Goal: Task Accomplishment & Management: Complete application form

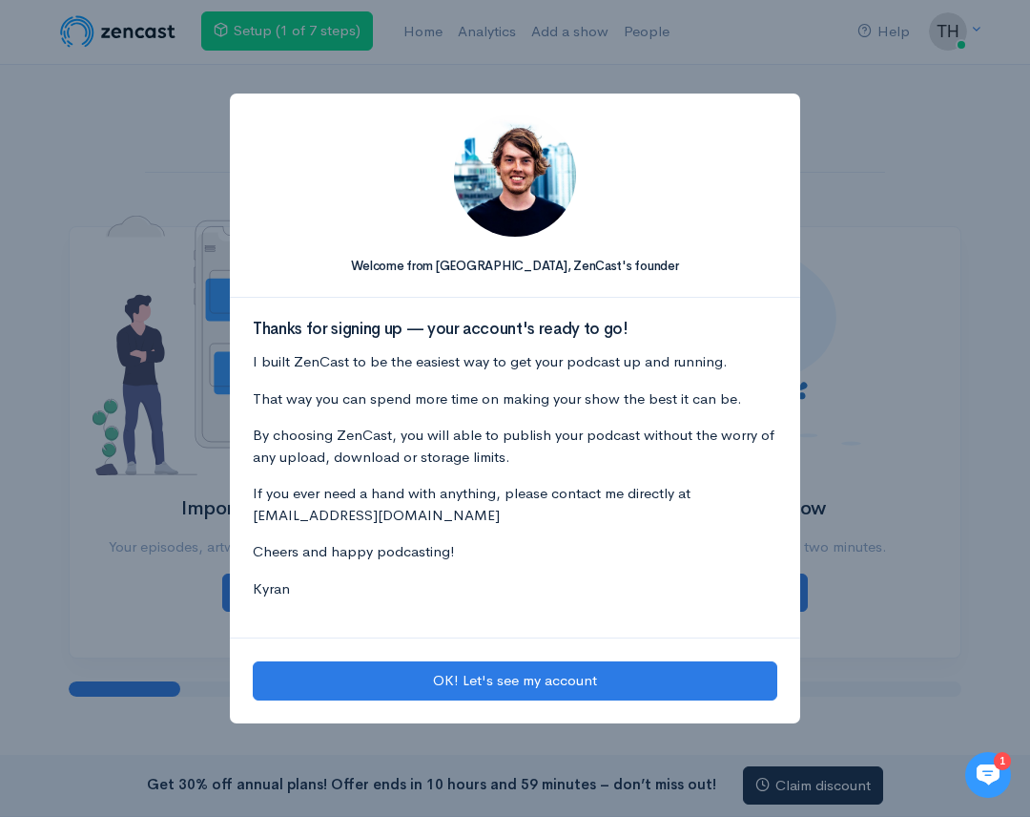
click at [876, 585] on div "Welcome from Kyran, ZenCast's founder Thanks for signing up — your account's re…" at bounding box center [515, 408] width 1030 height 817
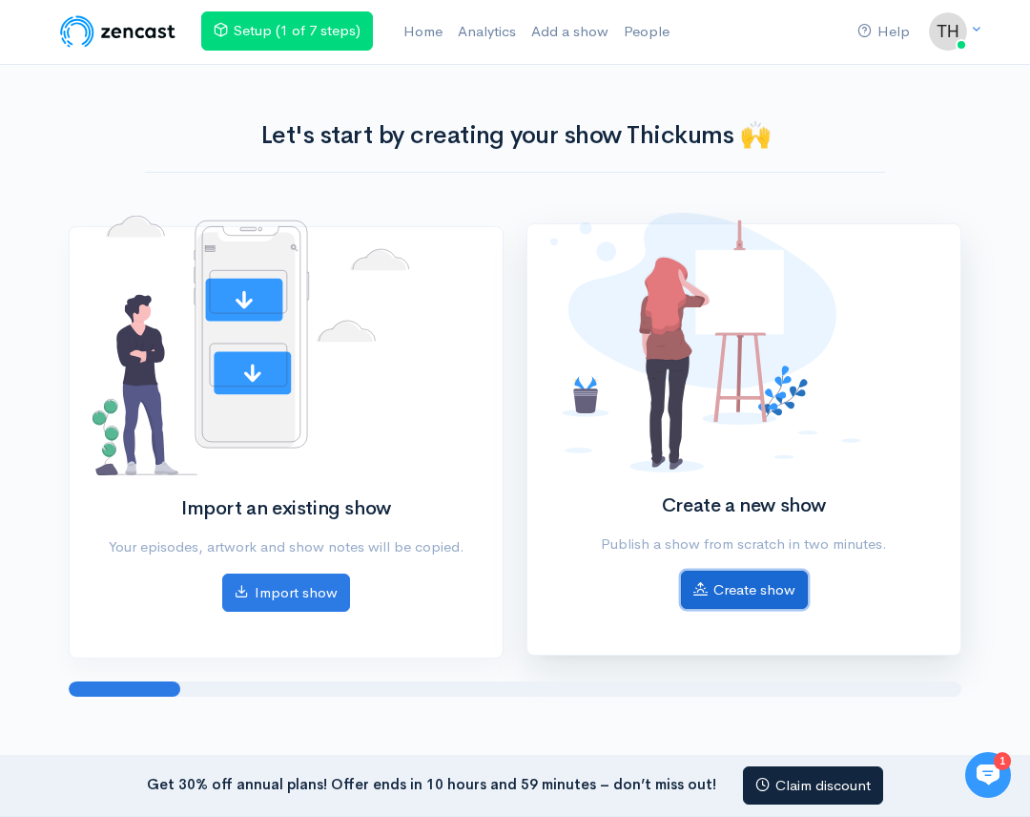
click at [771, 582] on link "Create show" at bounding box center [744, 589] width 127 height 39
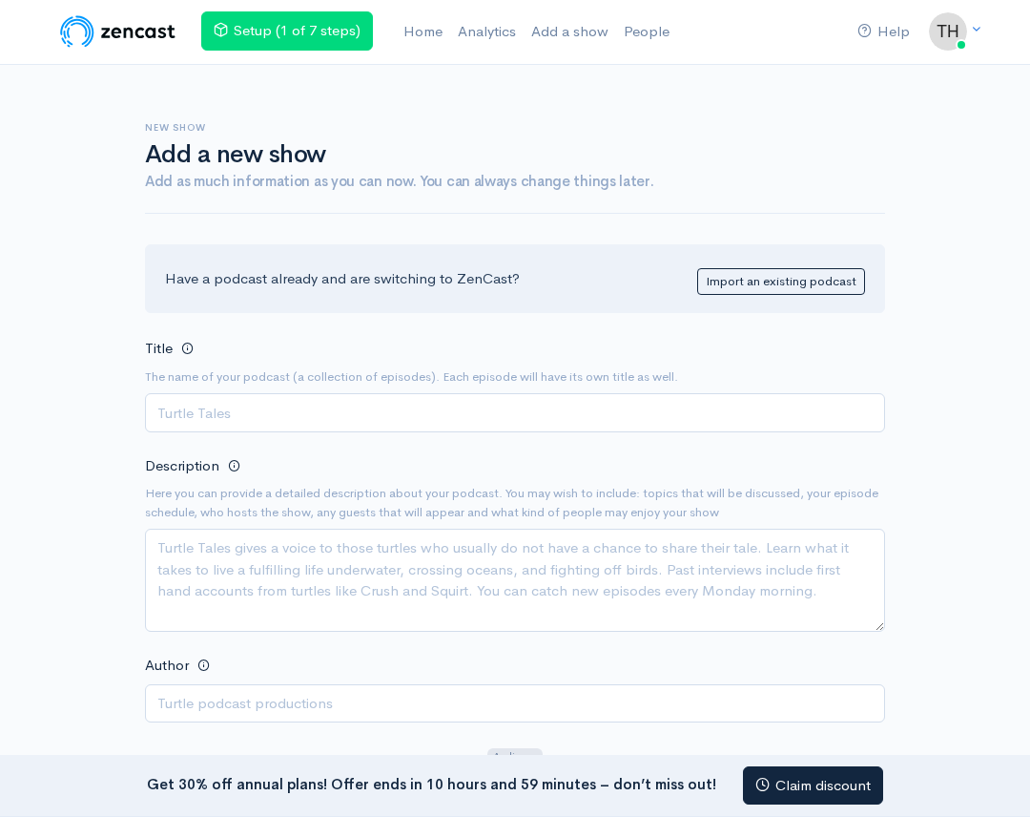
click at [232, 412] on input "Title" at bounding box center [515, 412] width 740 height 39
type input "W"
type input "B"
click at [214, 574] on textarea "Description" at bounding box center [515, 579] width 740 height 103
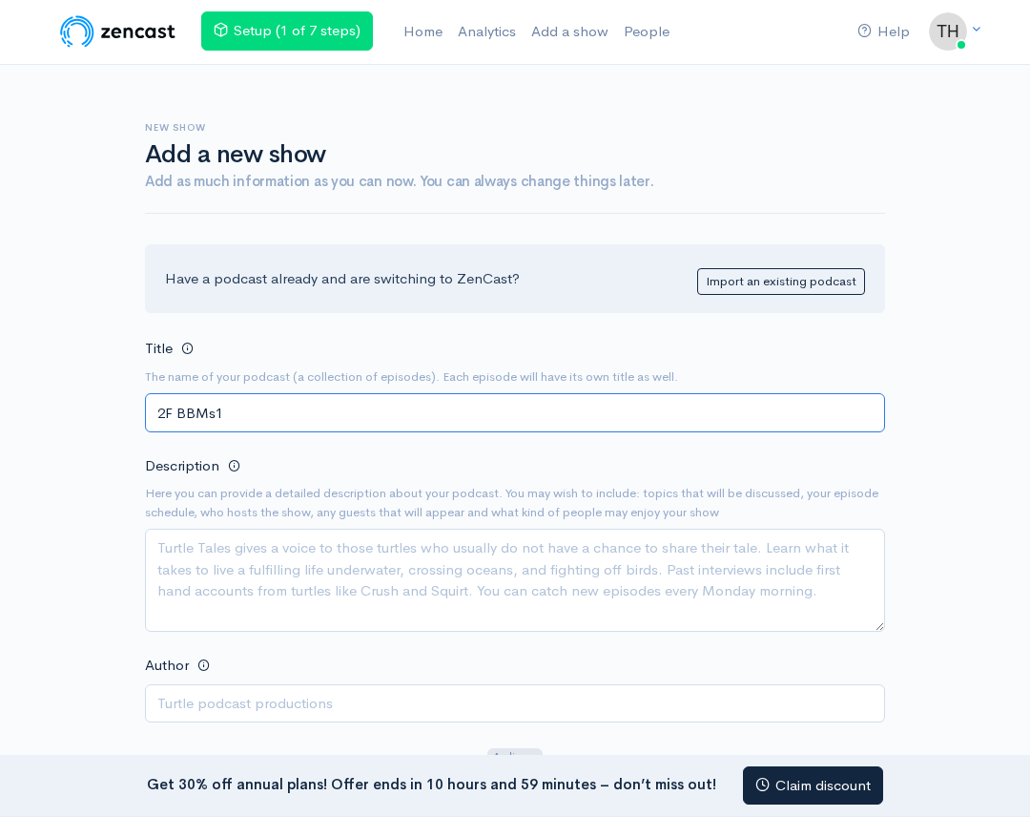
click at [253, 422] on input "2F BBMs1" at bounding box center [515, 412] width 740 height 39
type input "2F BBMs"
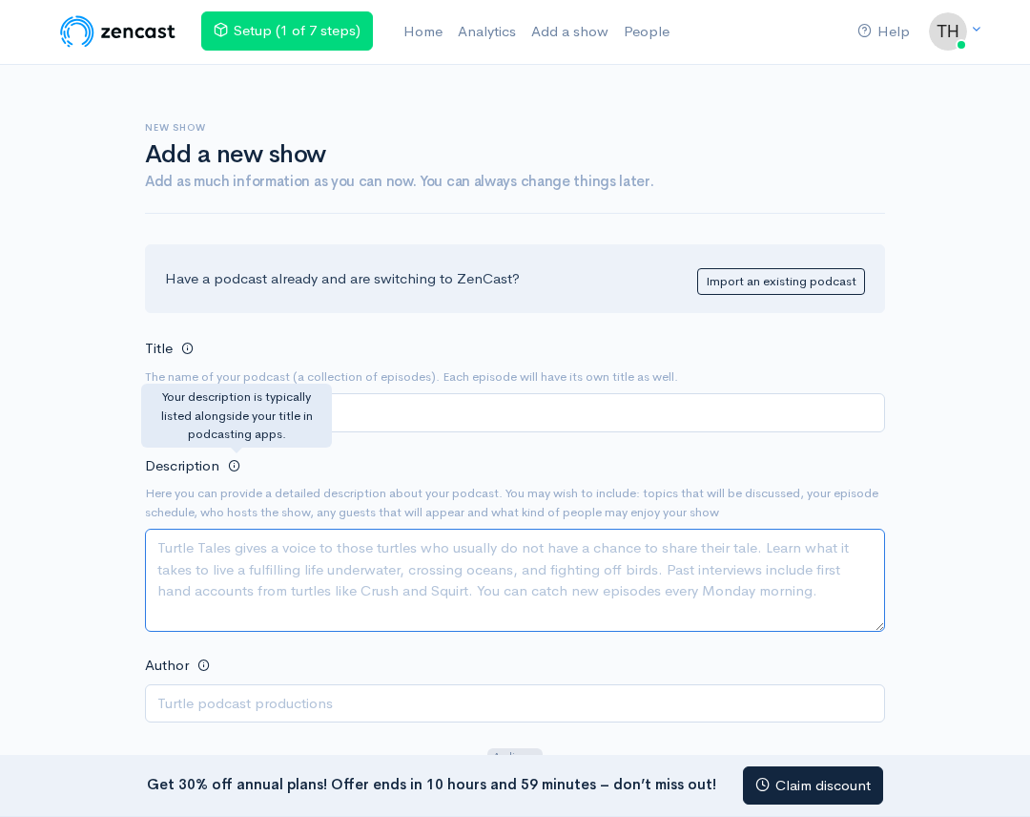
click at [231, 545] on textarea "Description" at bounding box center [515, 579] width 740 height 103
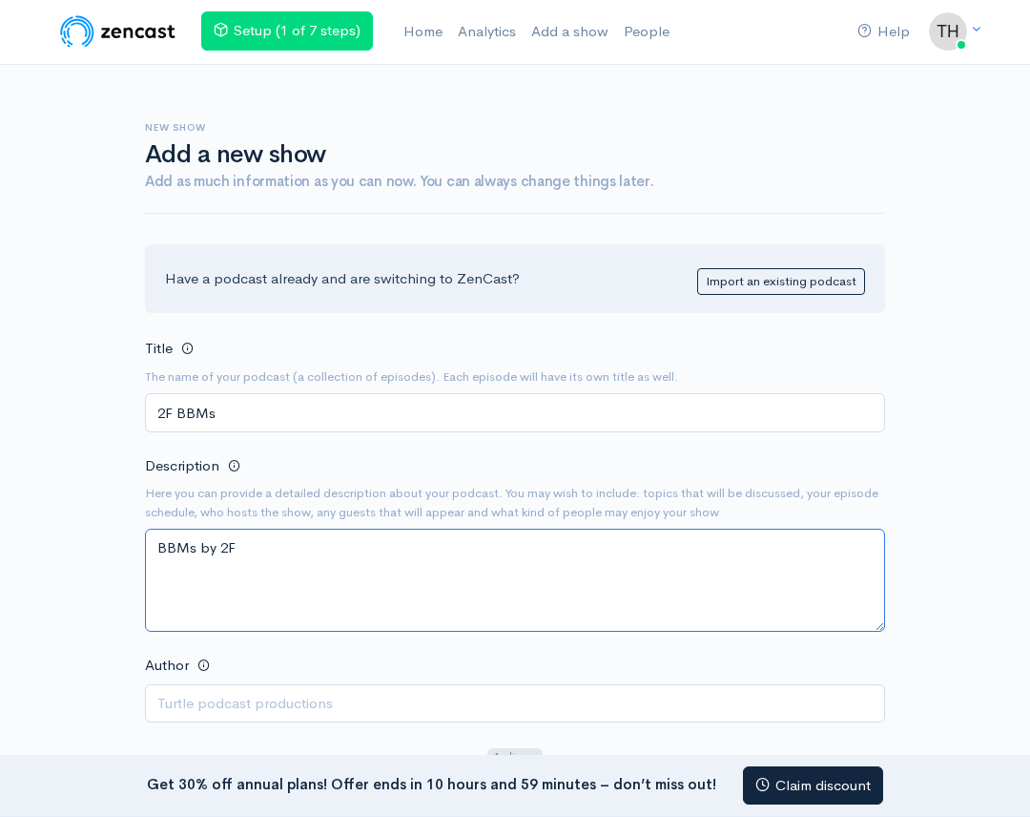
scroll to position [138, 0]
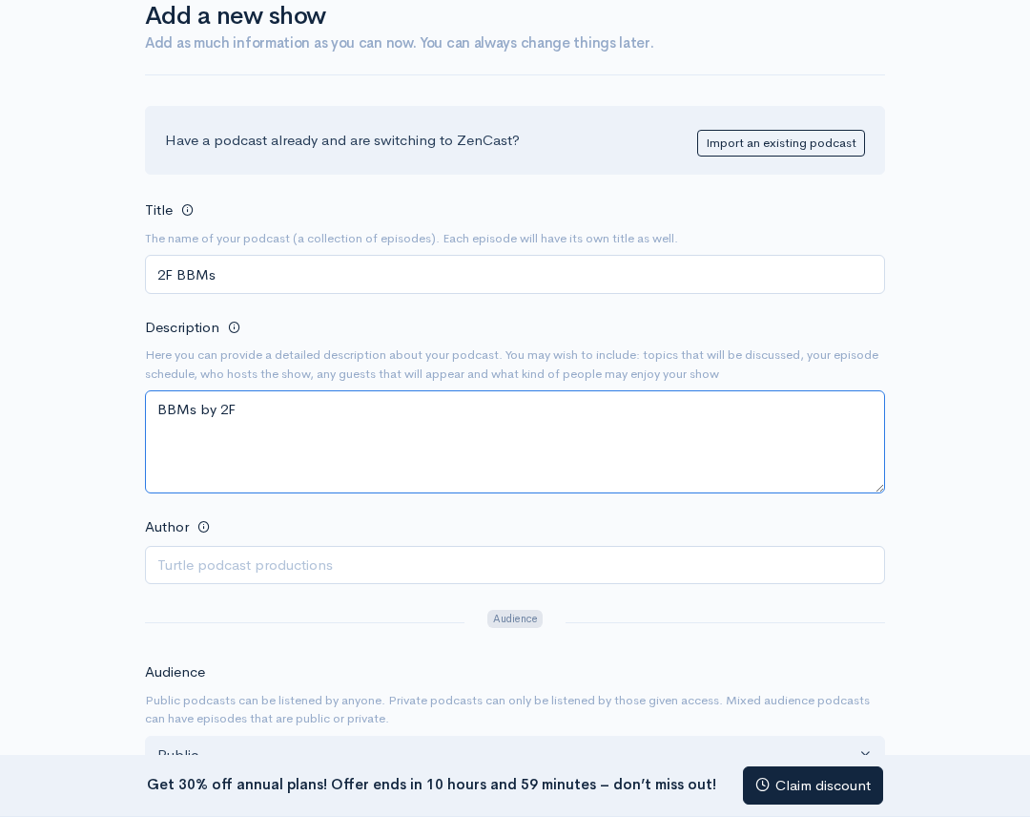
type textarea "BBMs by 2F"
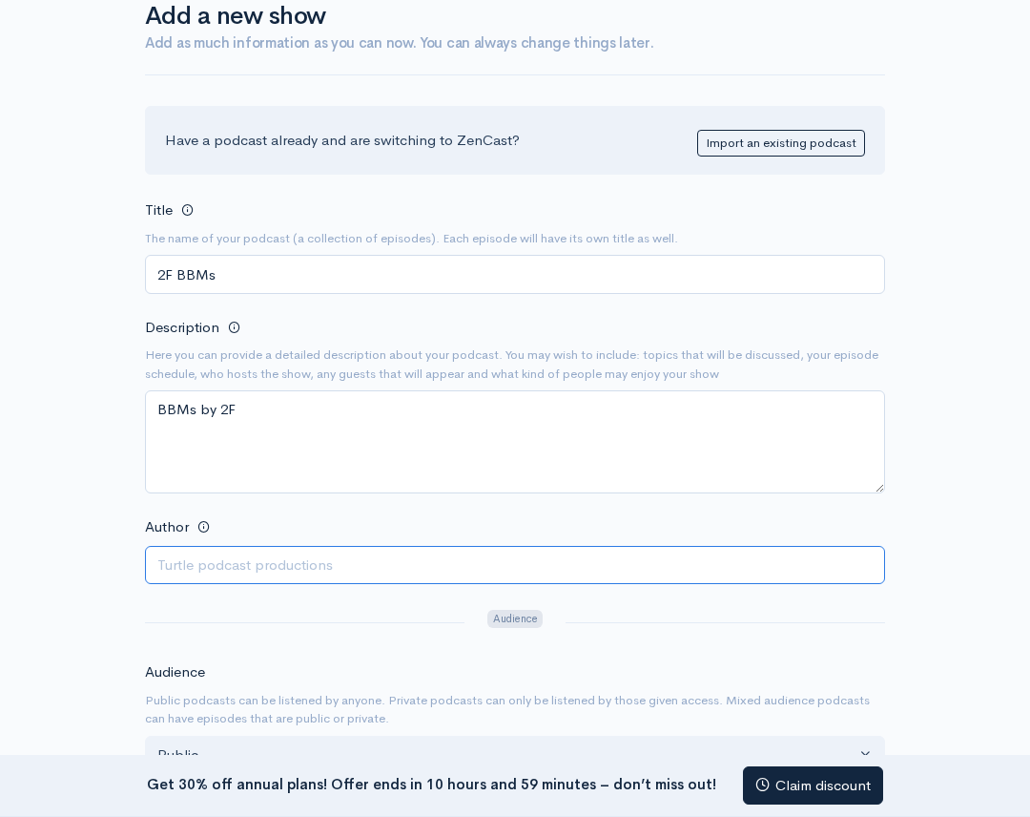
click at [220, 561] on input "Author" at bounding box center [515, 565] width 740 height 39
type input "2F"
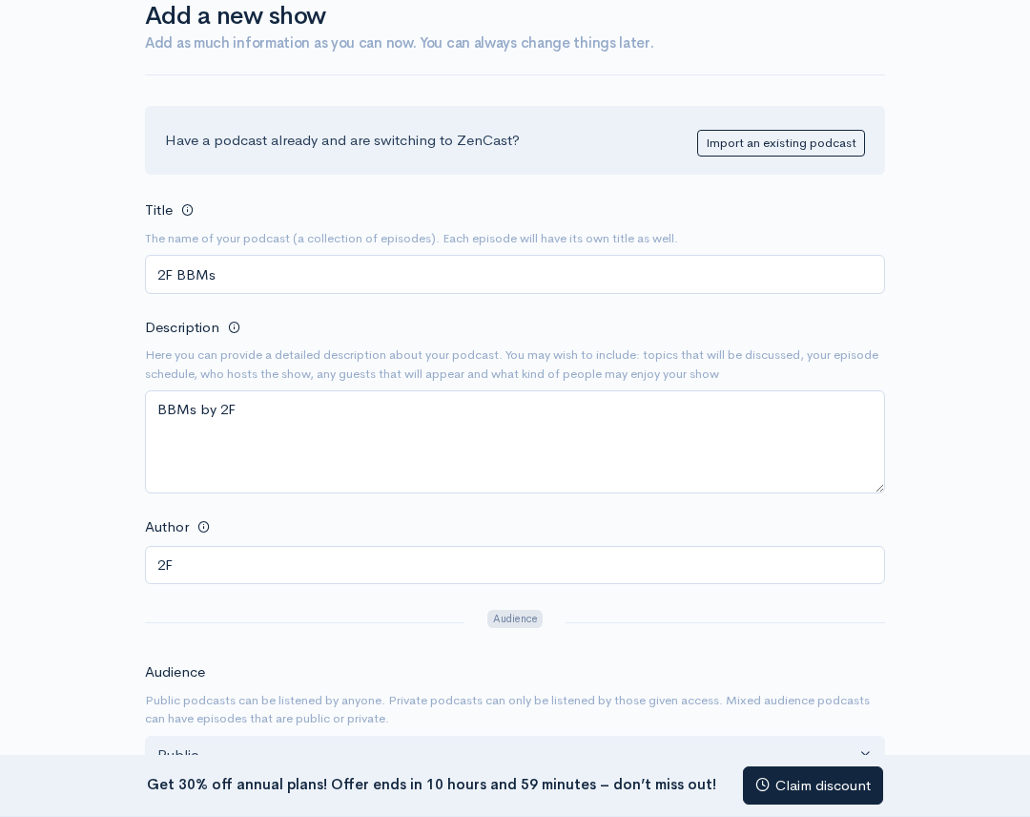
click at [276, 608] on div at bounding box center [305, 622] width 342 height 31
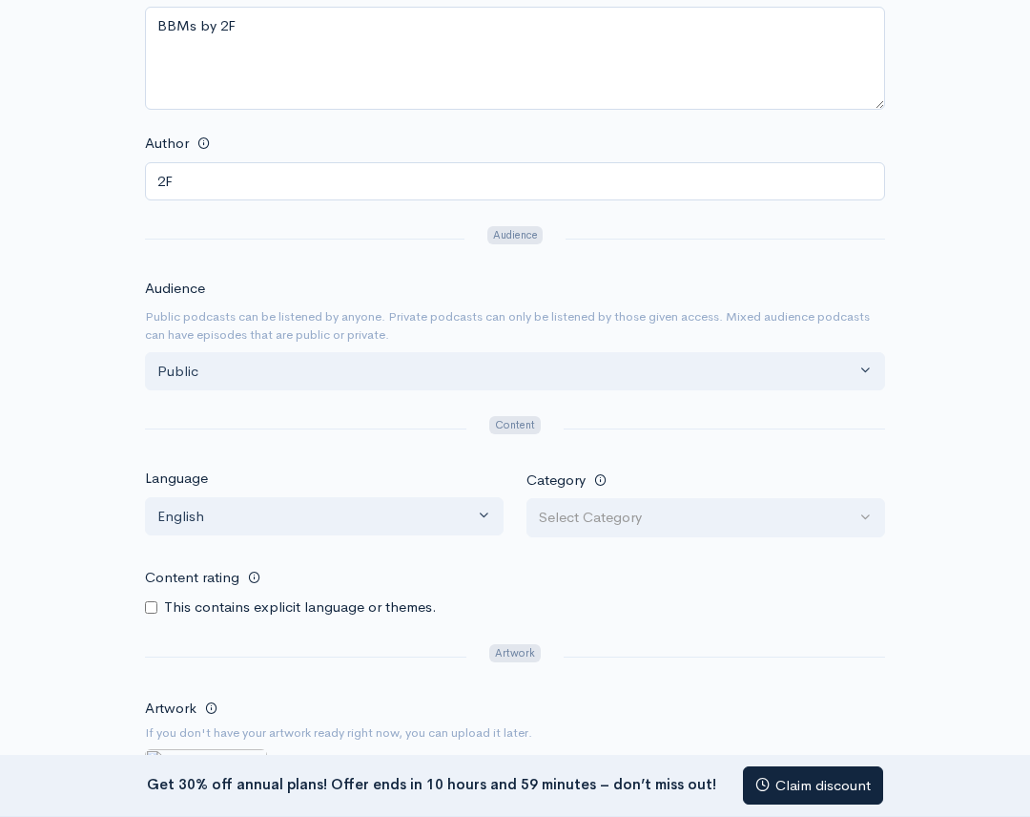
scroll to position [644, 0]
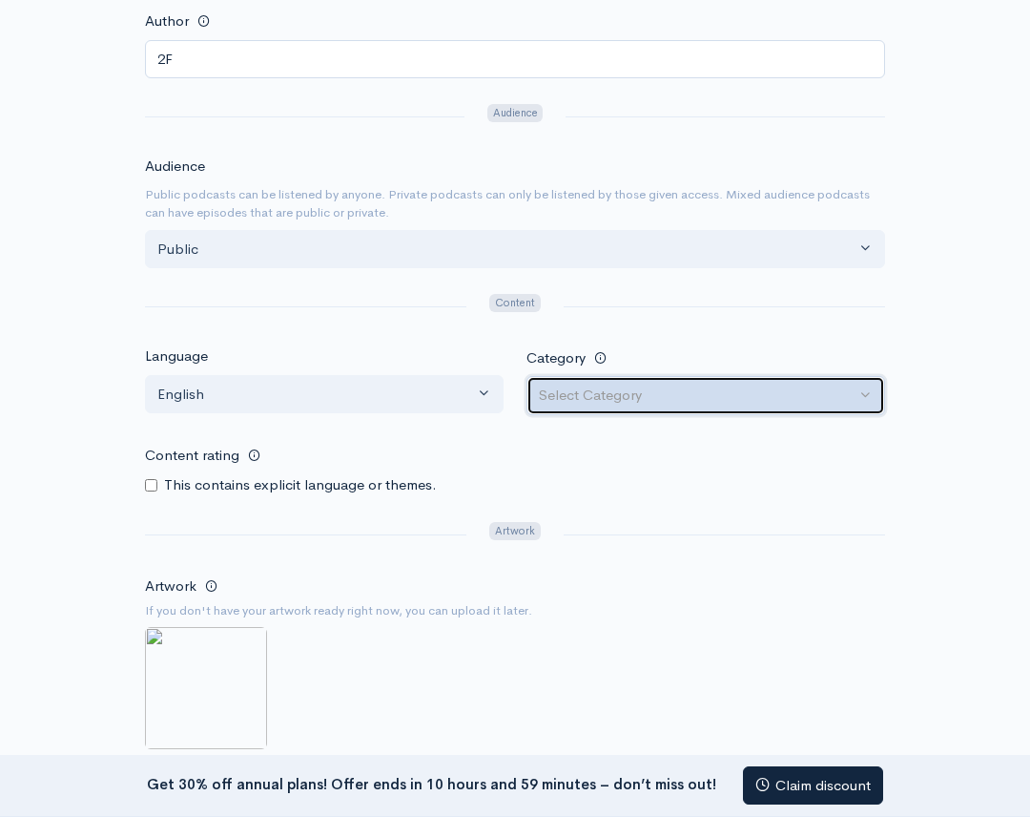
click at [640, 404] on div "Select Category" at bounding box center [697, 395] width 317 height 22
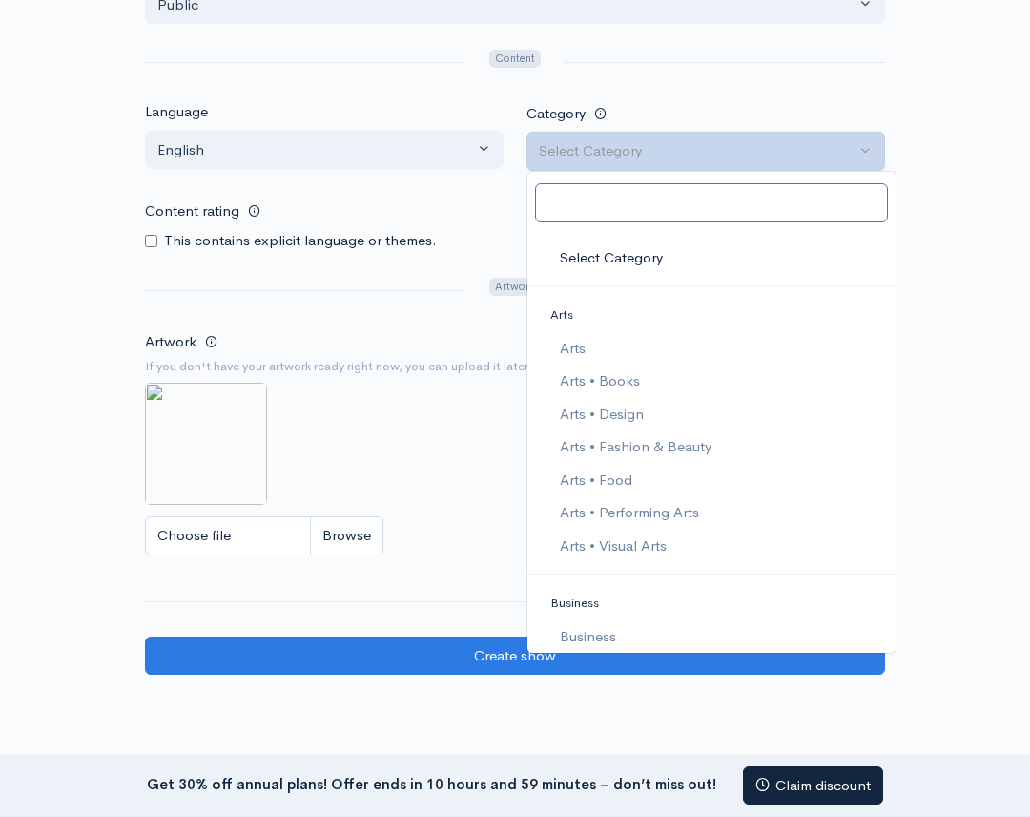
scroll to position [993, 0]
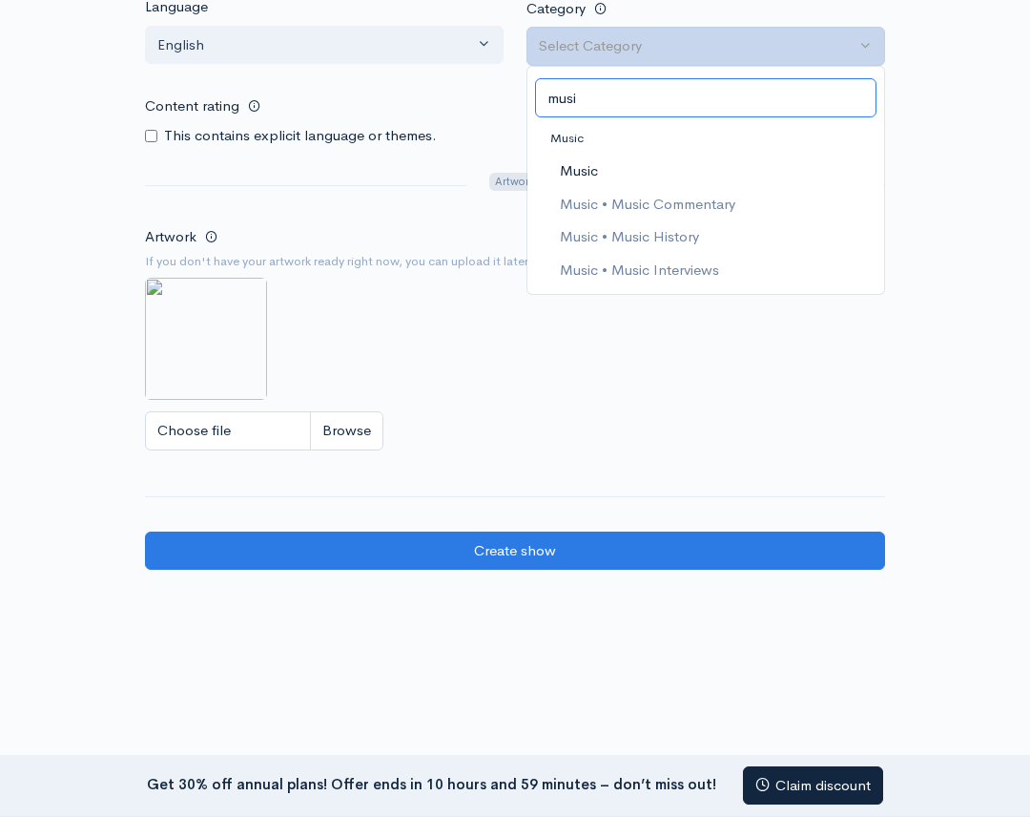
type input "musi"
click at [607, 169] on link "Music" at bounding box center [706, 171] width 357 height 33
select select "Music"
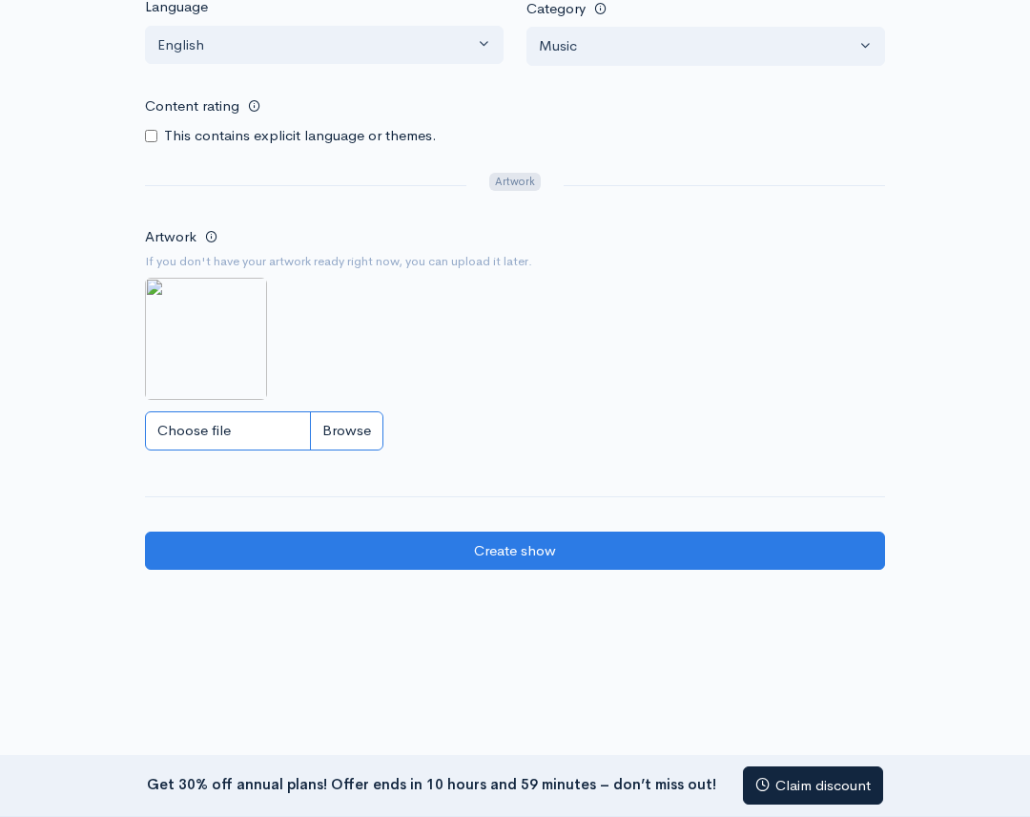
click at [195, 427] on input "Choose file" at bounding box center [264, 430] width 238 height 39
type input "C:\fakepath\TWO FRIENDS_BBM_SPOTIFY COVER copy.jpg"
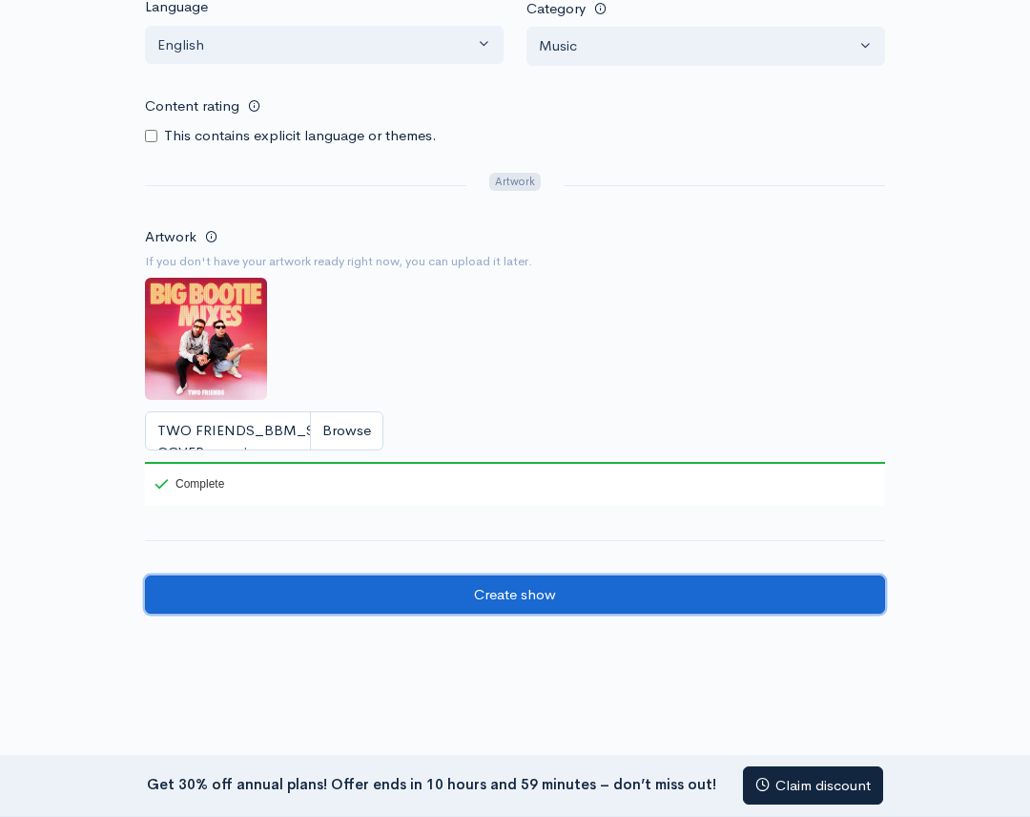
click at [509, 591] on input "Create show" at bounding box center [515, 594] width 740 height 39
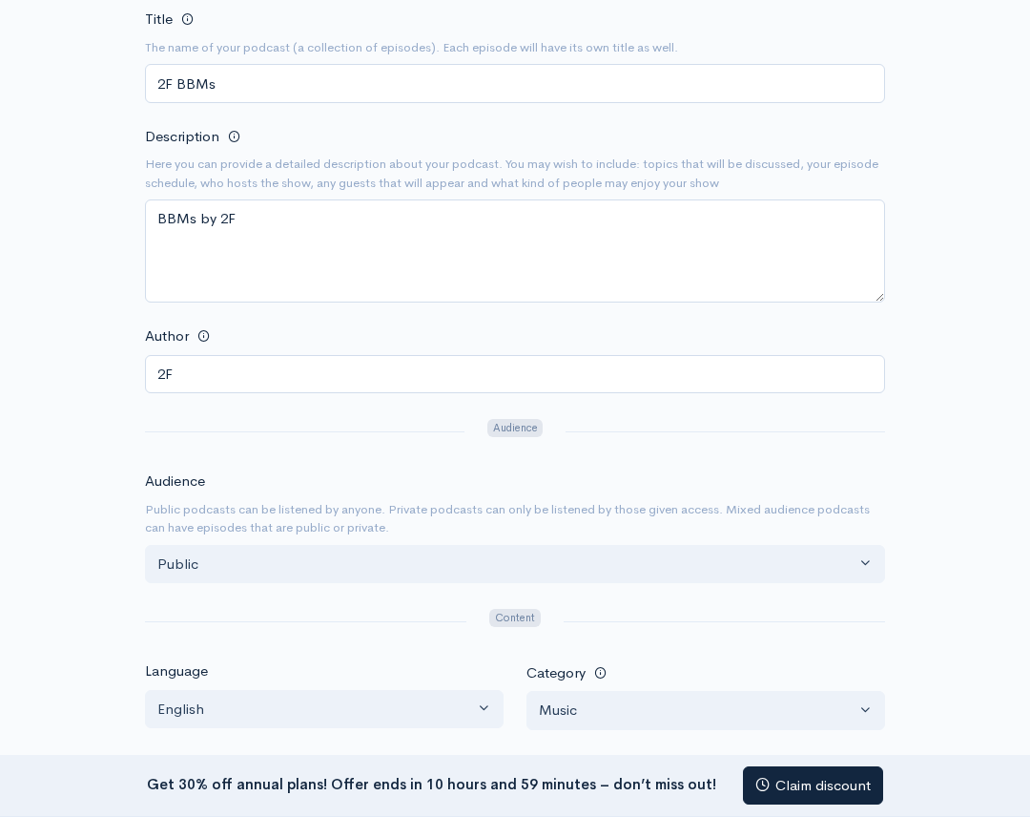
scroll to position [49, 0]
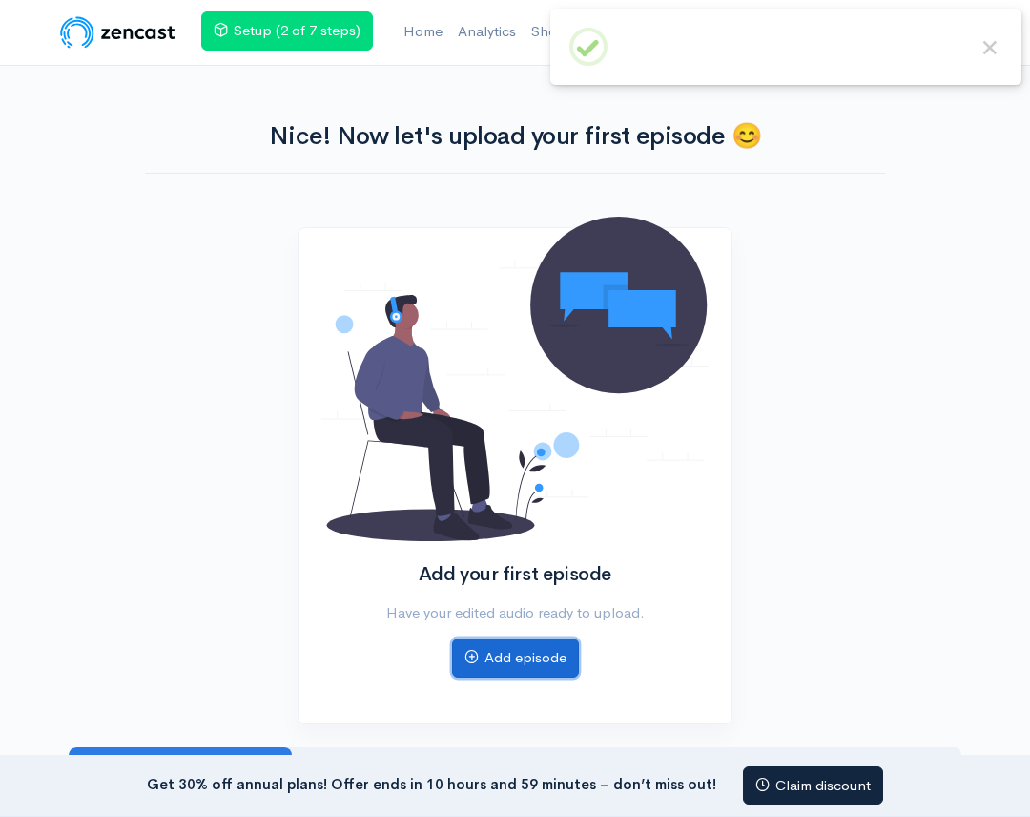
click at [493, 651] on link "Add episode" at bounding box center [515, 657] width 127 height 39
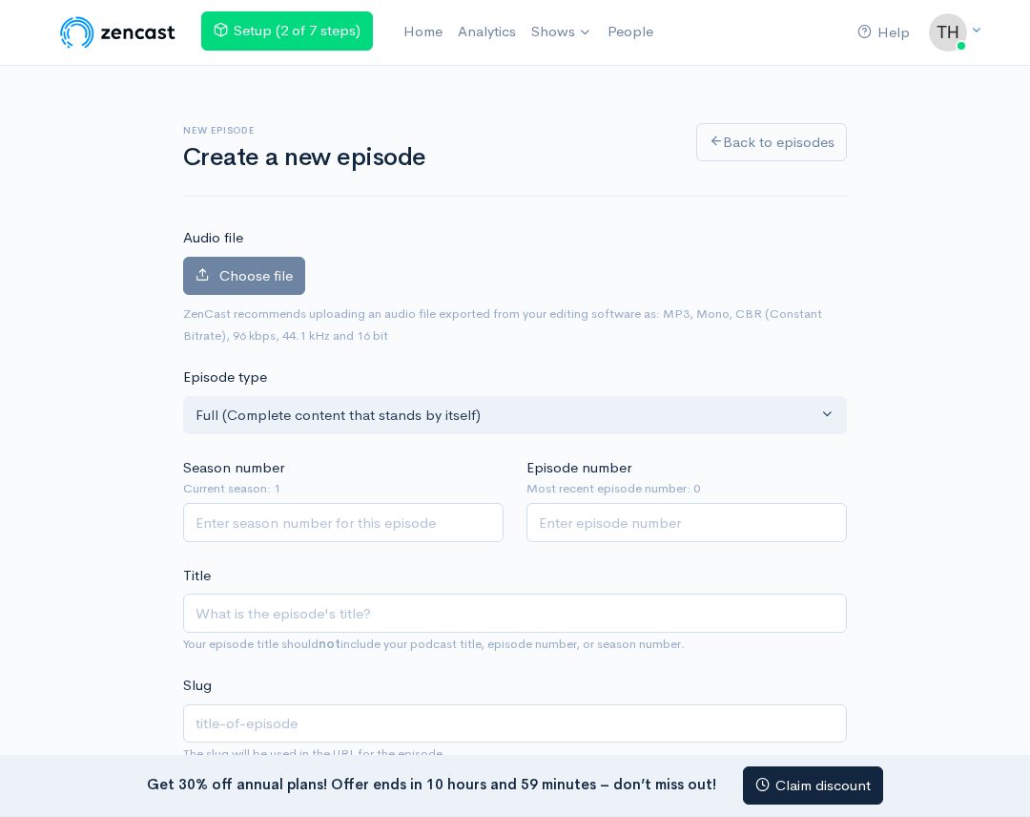
click at [991, 56] on nav "Help Notifications View all Your profile Team settings Default team Current Log…" at bounding box center [515, 33] width 1030 height 66
click at [278, 277] on span "Choose file" at bounding box center [255, 275] width 73 height 18
click at [0, 0] on input "Choose file" at bounding box center [0, 0] width 0 height 0
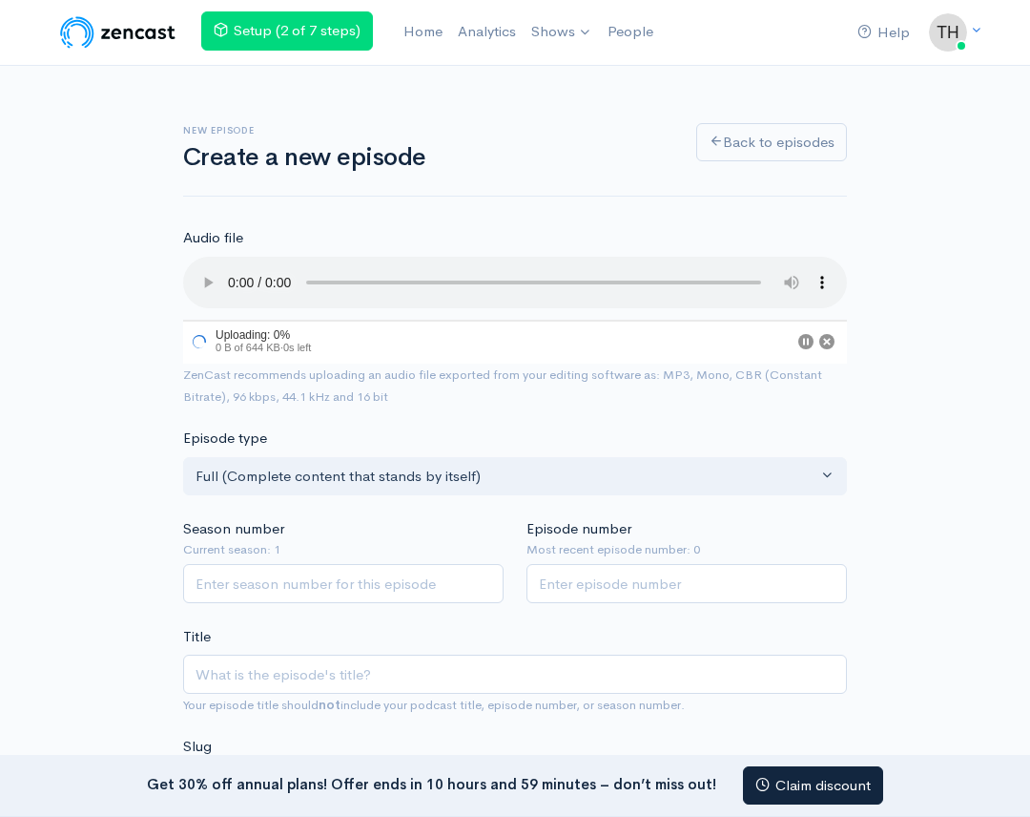
scroll to position [88, 0]
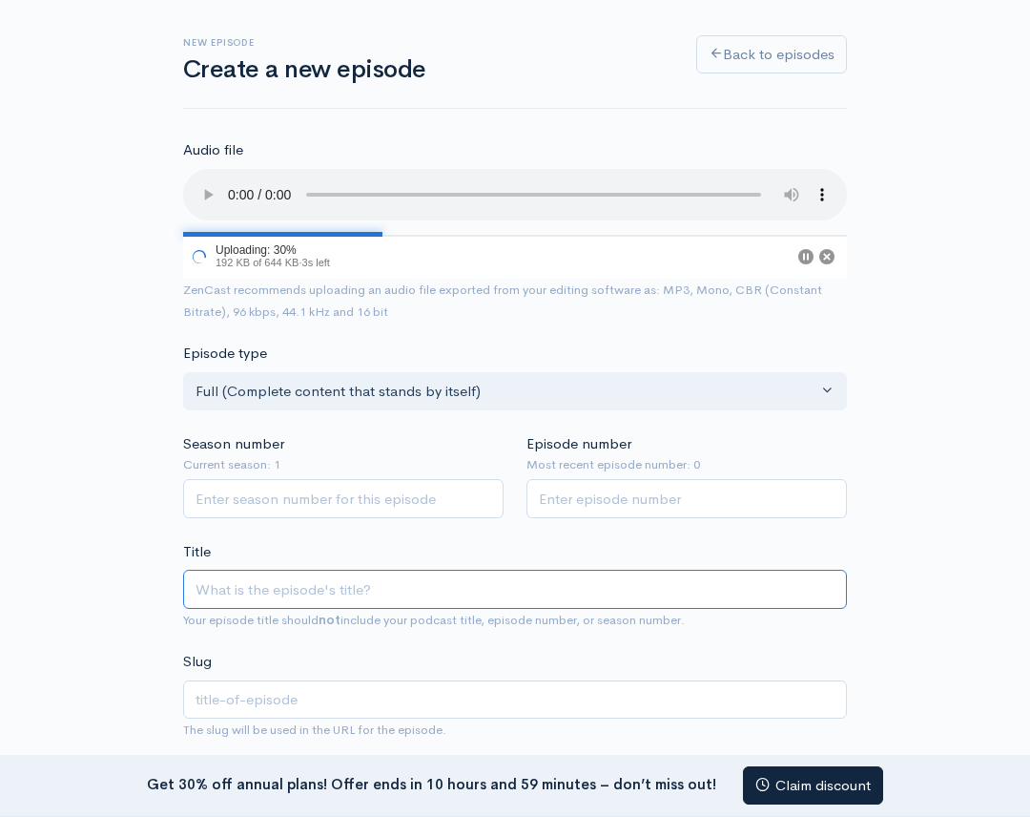
click at [250, 587] on input "Title" at bounding box center [515, 588] width 664 height 39
type input "E"
type input "e"
type input "Ep"
type input "ep"
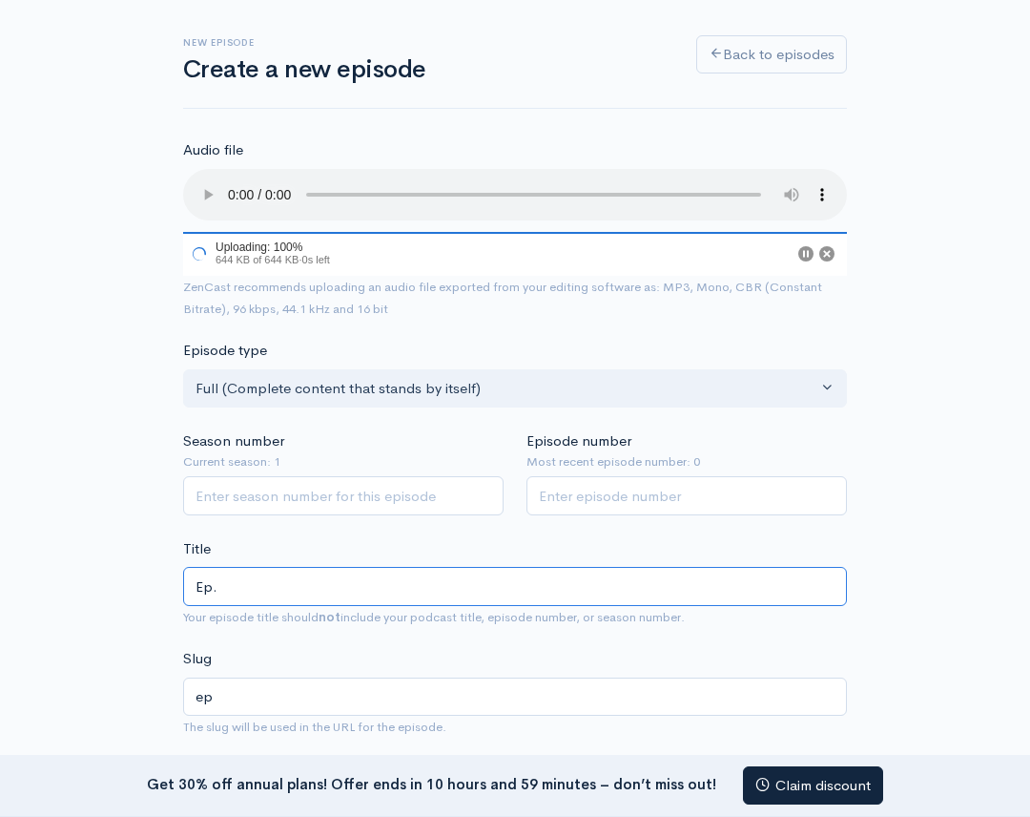
type input "Ep. 1"
type input "ep-1"
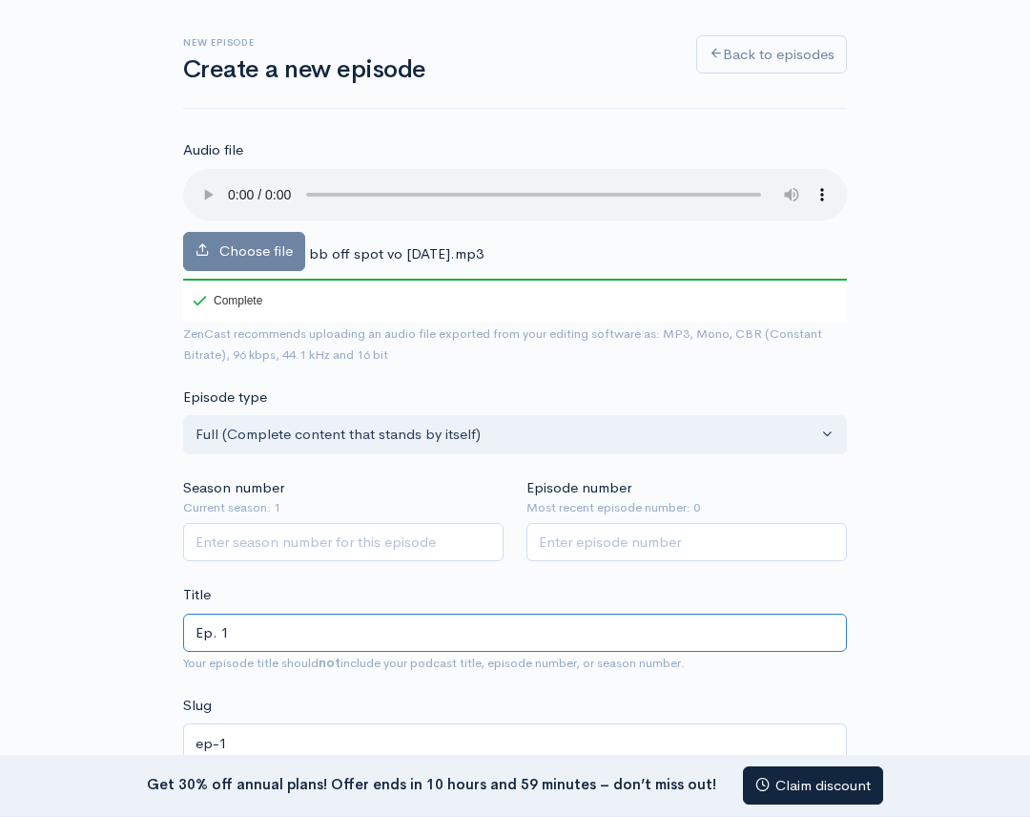
type input "Ep. 1"
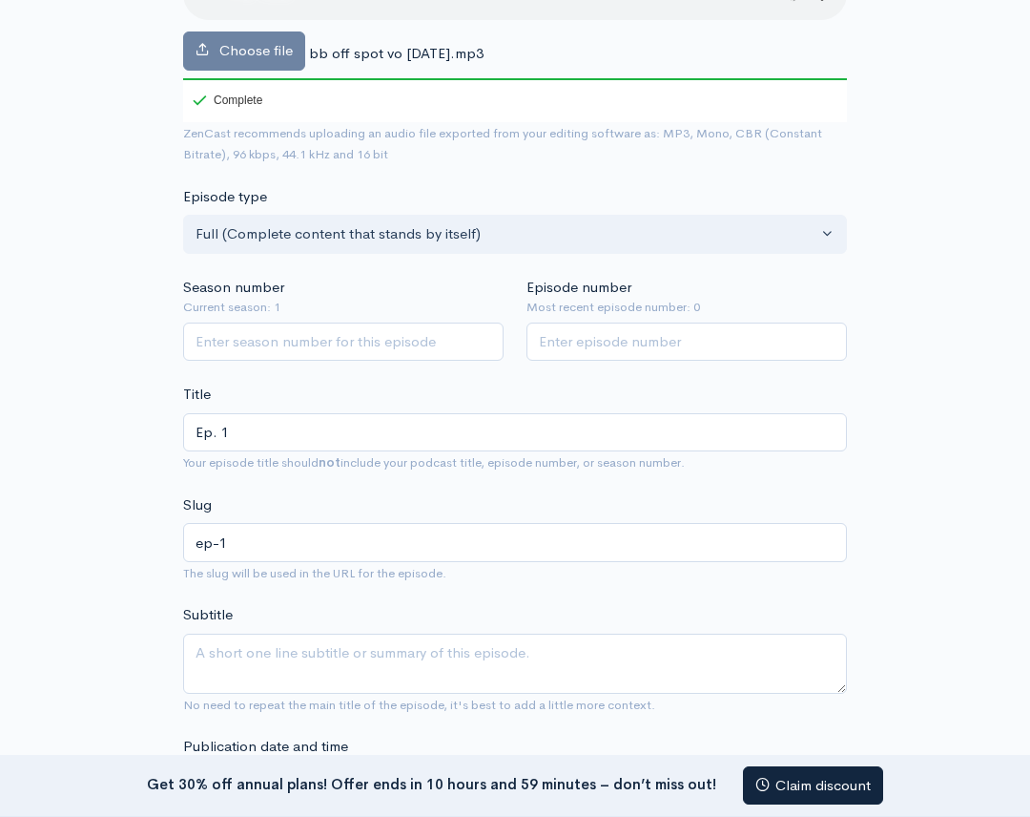
scroll to position [321, 0]
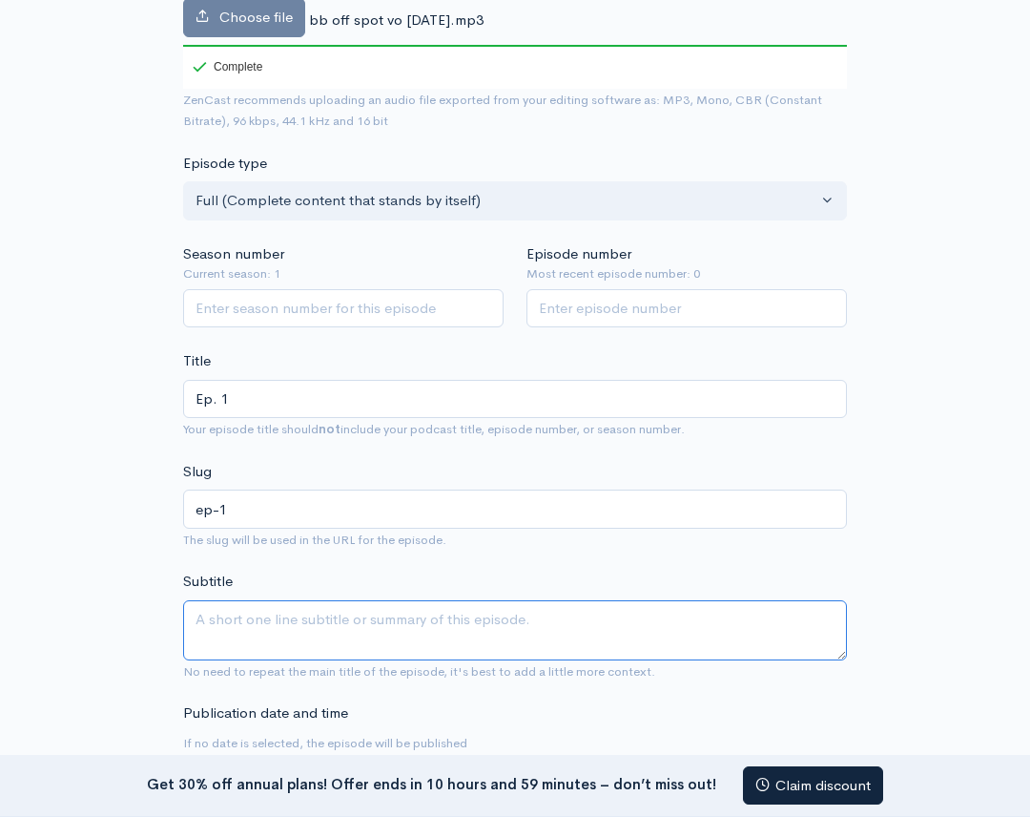
click at [214, 635] on textarea "Subtitle" at bounding box center [515, 630] width 664 height 60
type textarea "Ep. 1"
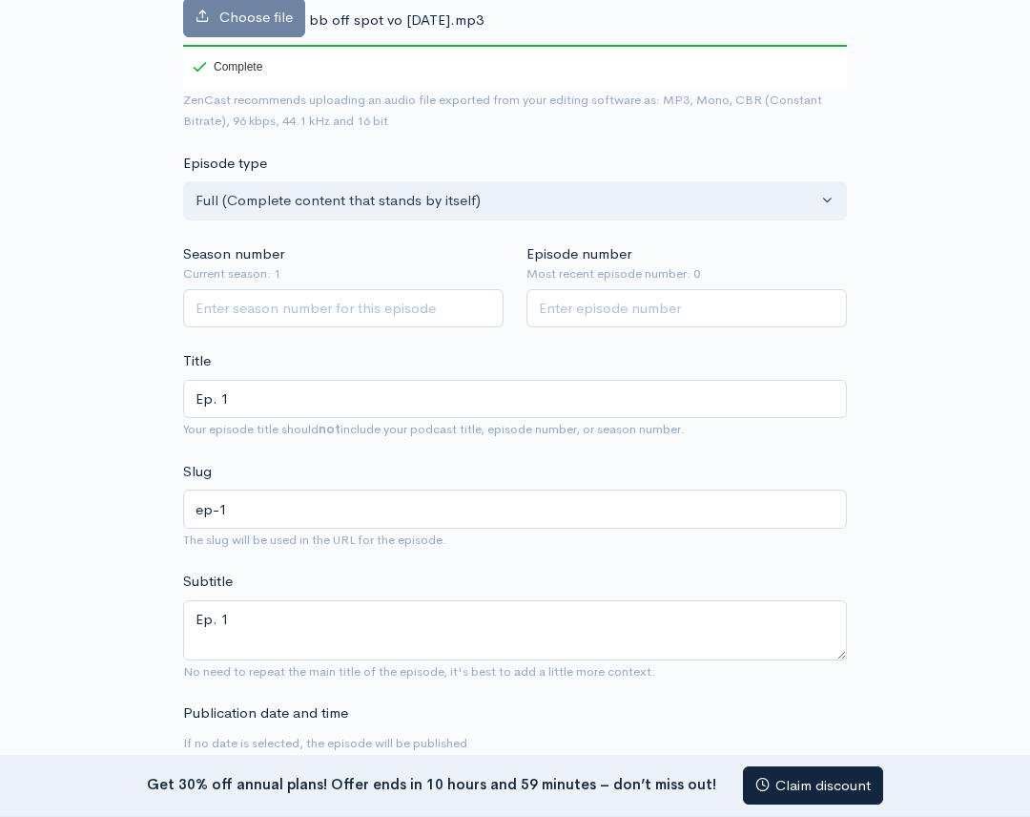
click at [162, 621] on div "New episode Create a new episode Back to episodes Audio file Choose file bb off…" at bounding box center [515, 819] width 916 height 2150
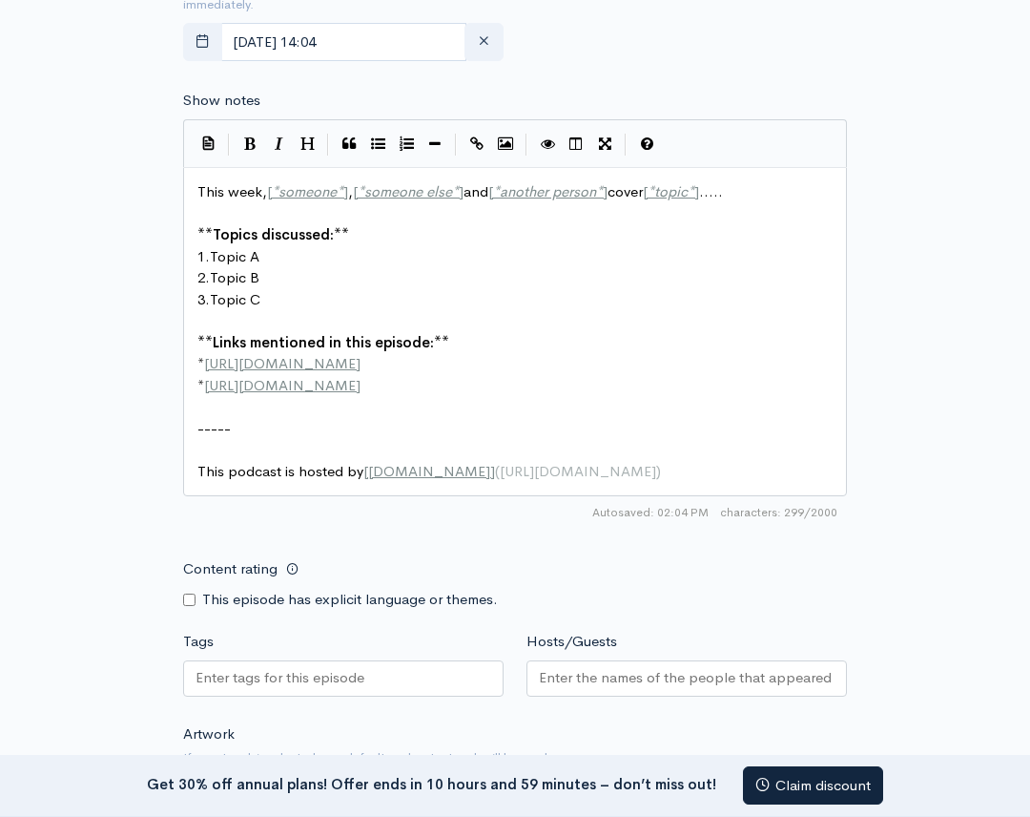
scroll to position [7, 0]
click at [382, 306] on pre "3. Topic C" at bounding box center [515, 300] width 643 height 22
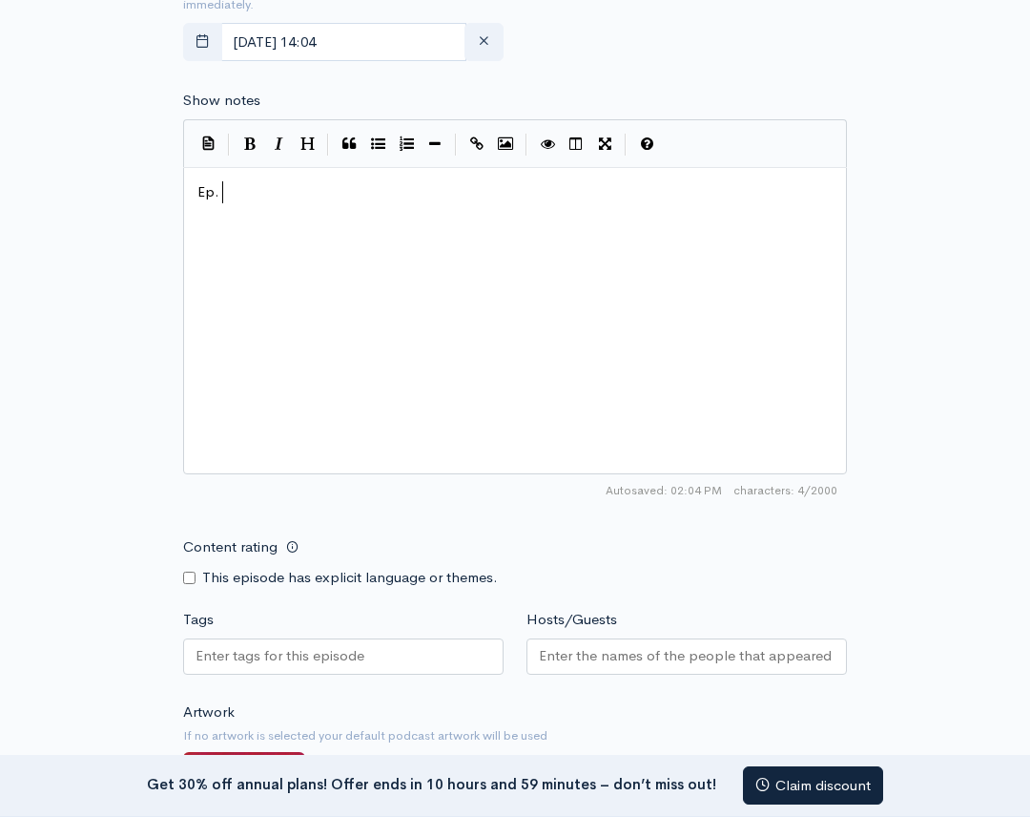
scroll to position [7, 31]
type textarea "Ep. 1"
click at [104, 483] on div "New episode Create a new episode Back to episodes Audio file Choose file bb off…" at bounding box center [515, 49] width 916 height 2128
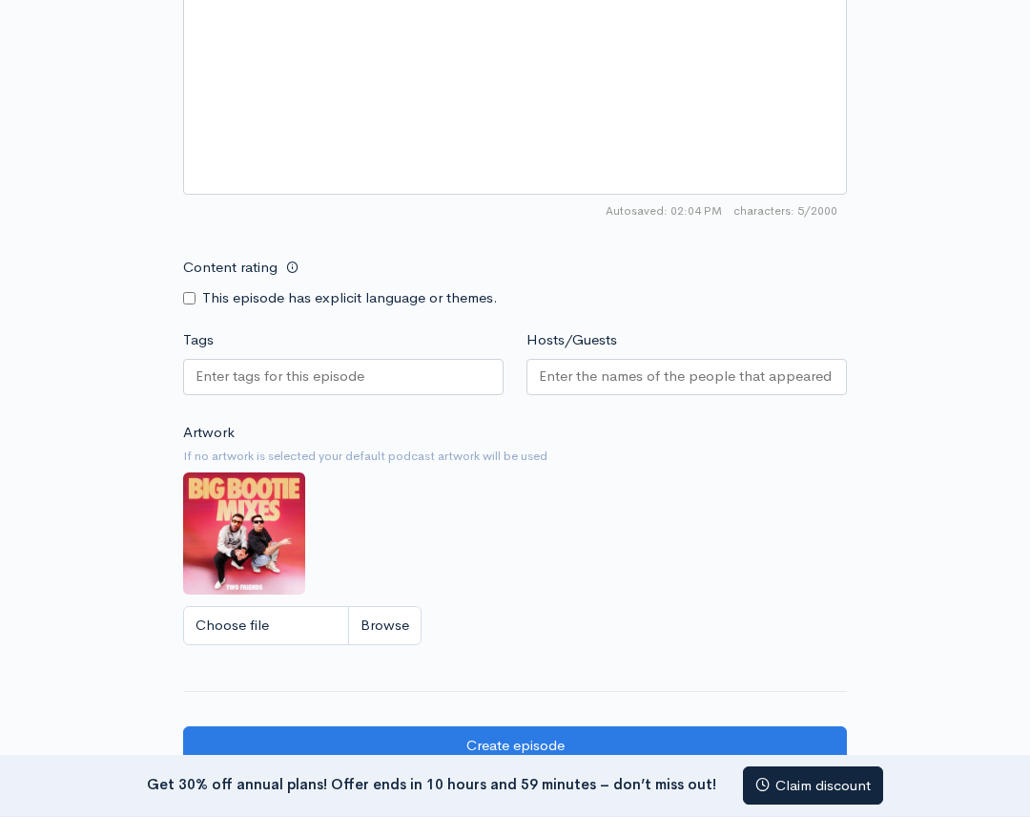
scroll to position [1436, 0]
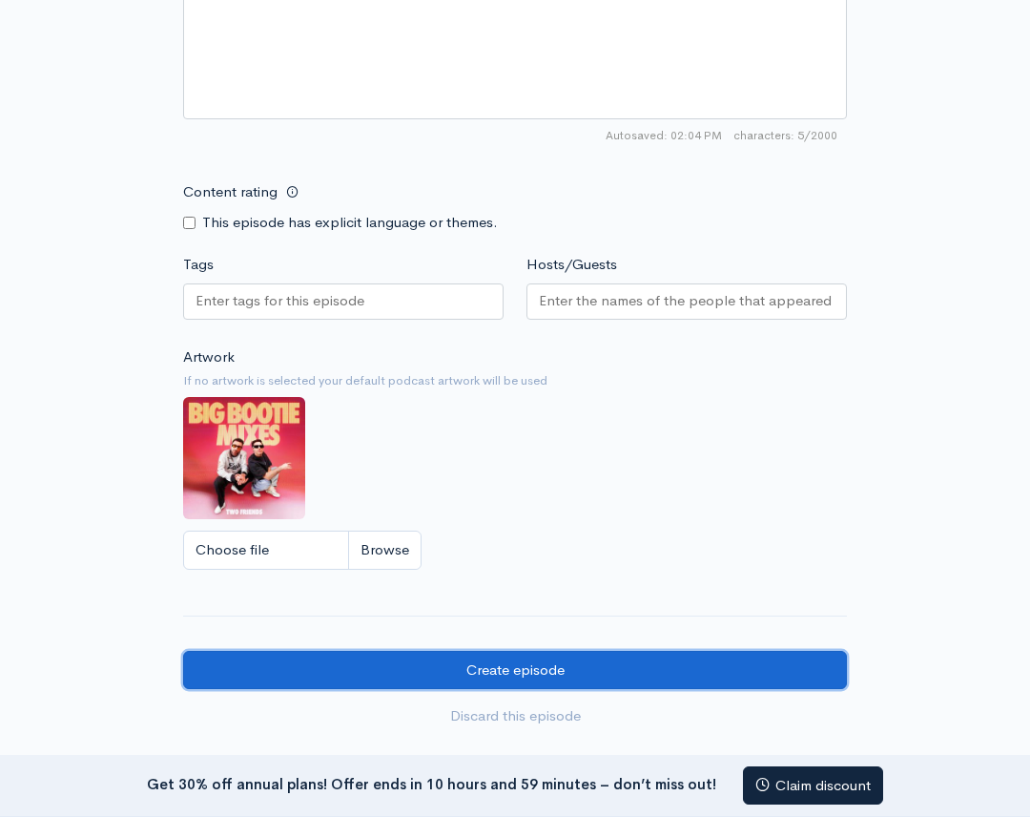
click at [470, 662] on input "Create episode" at bounding box center [515, 670] width 664 height 39
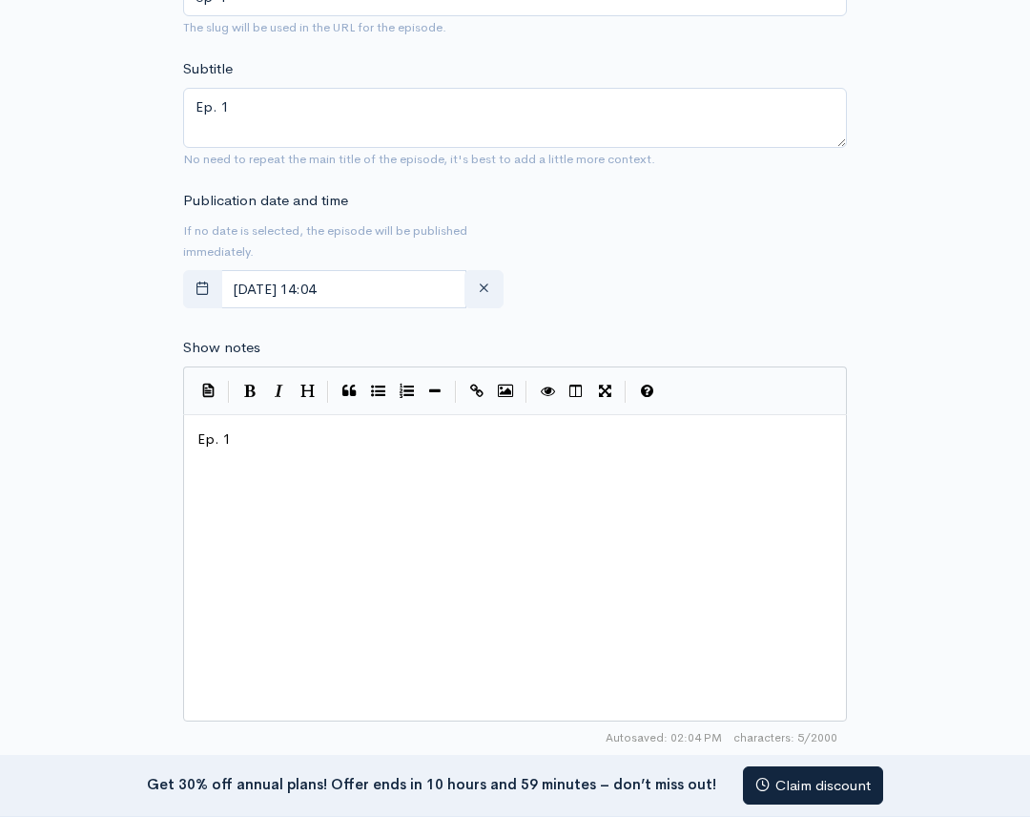
scroll to position [708, 0]
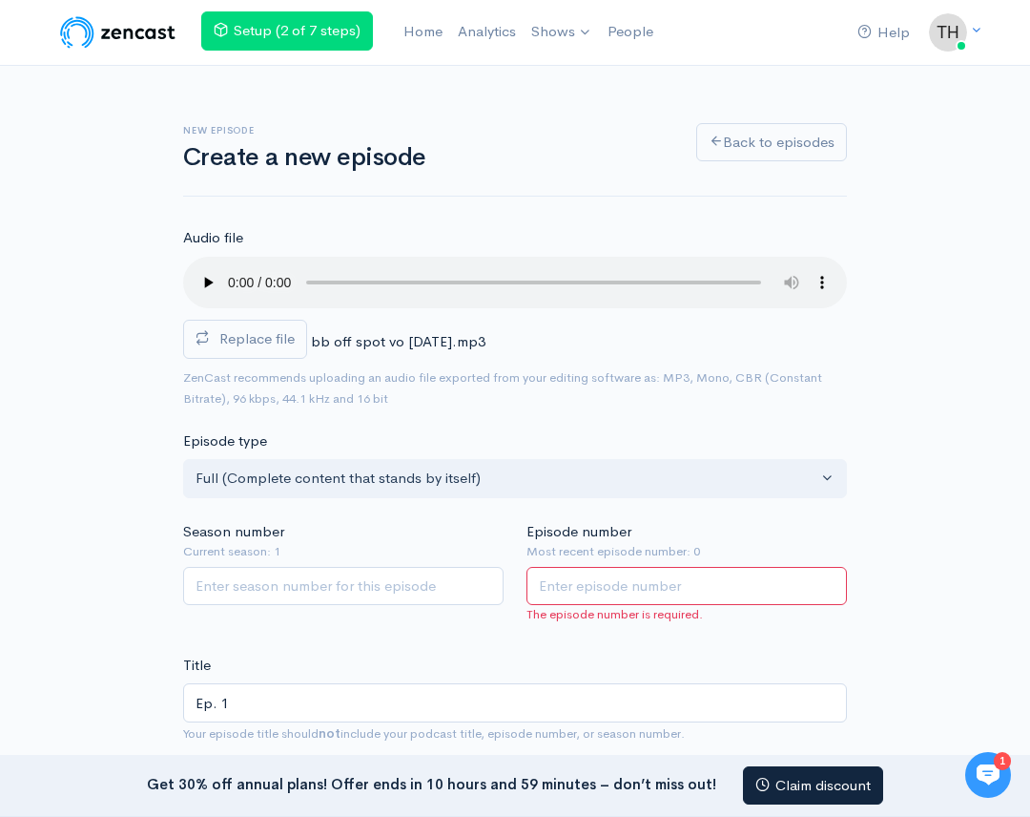
click at [590, 578] on input "Episode number" at bounding box center [687, 586] width 321 height 39
type input "1"
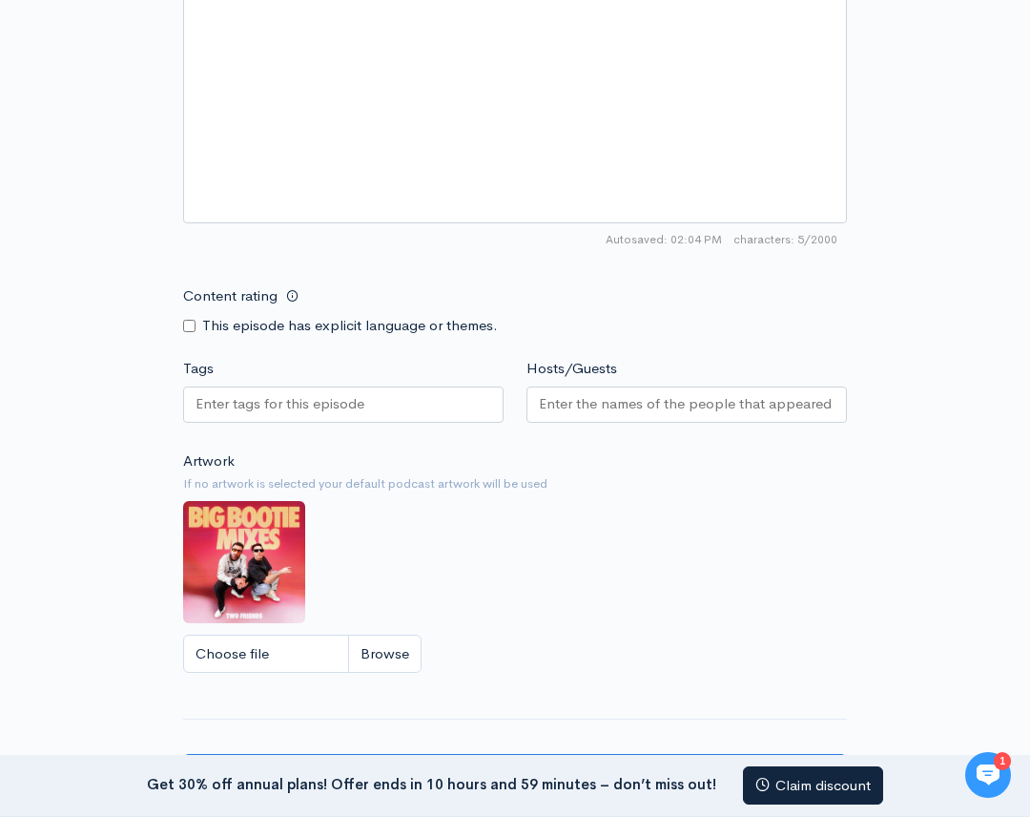
scroll to position [1607, 0]
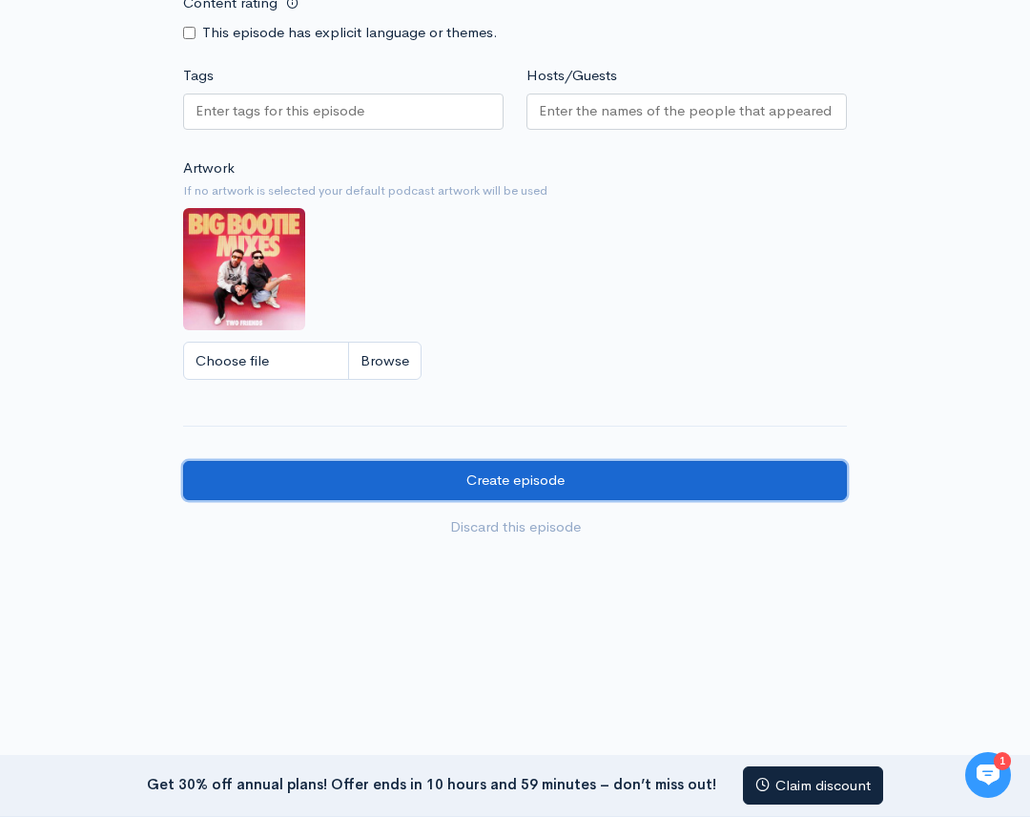
click at [529, 472] on input "Create episode" at bounding box center [515, 480] width 664 height 39
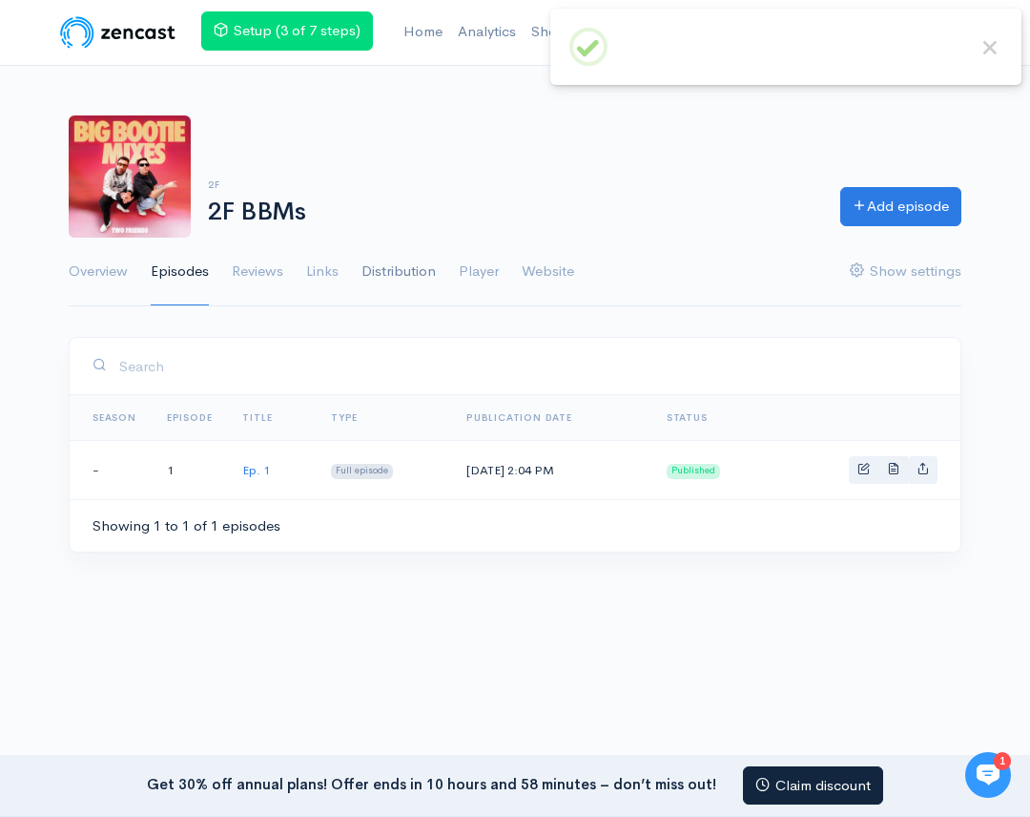
click at [402, 265] on link "Distribution" at bounding box center [399, 272] width 74 height 69
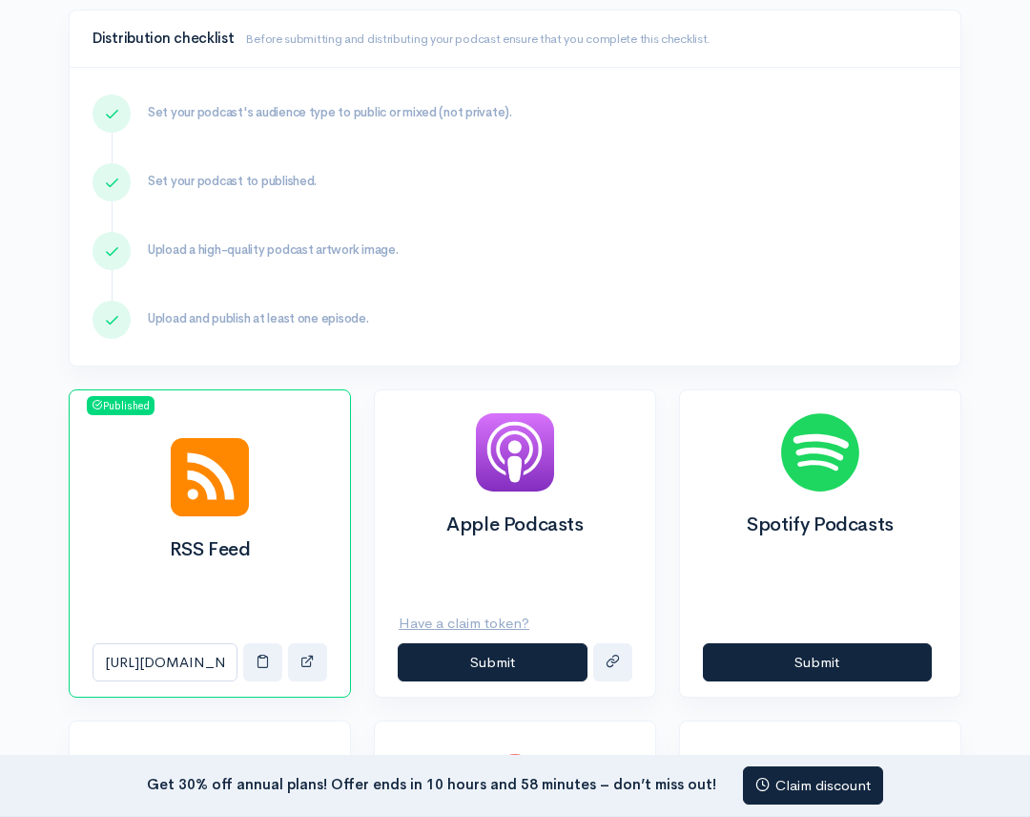
scroll to position [432, 0]
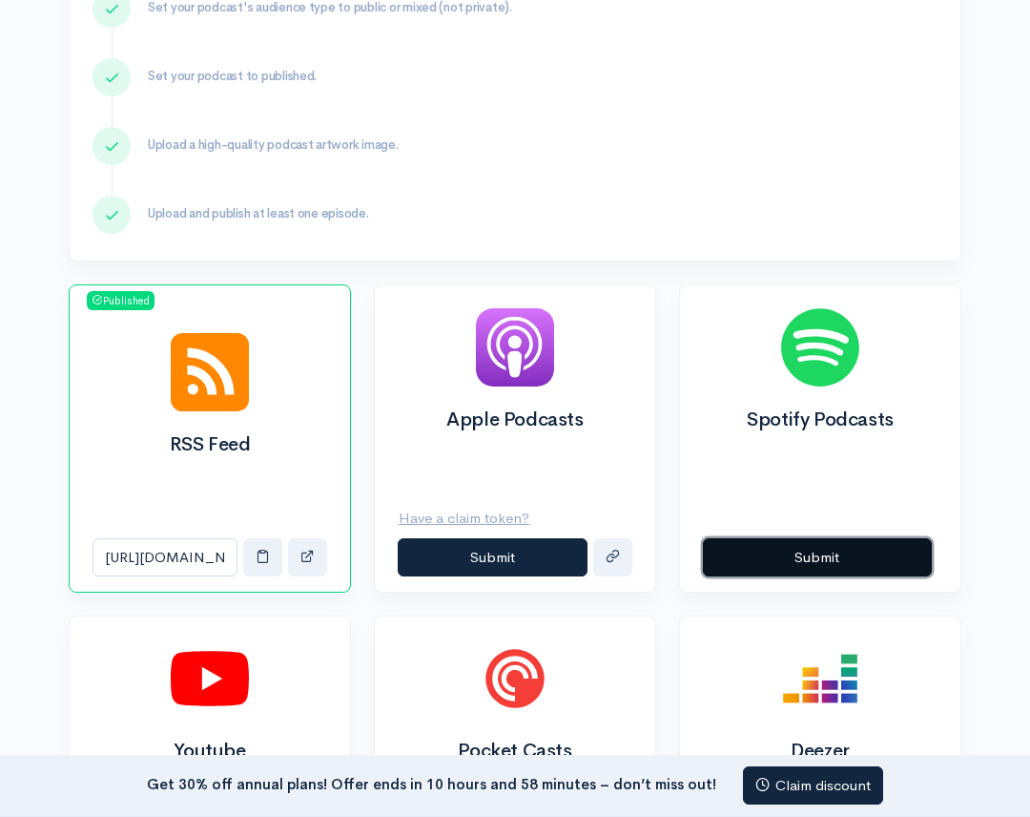
click at [825, 548] on button "Submit" at bounding box center [817, 557] width 229 height 39
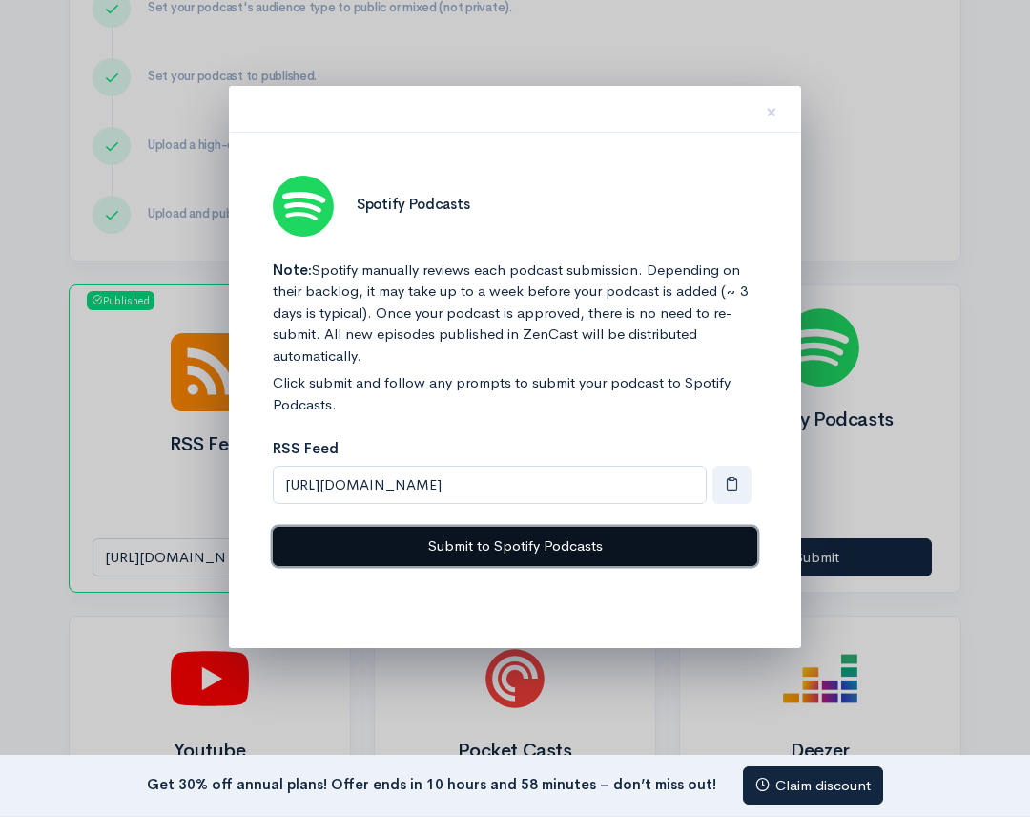
click at [540, 547] on button "Submit to Spotify Podcasts" at bounding box center [515, 546] width 485 height 39
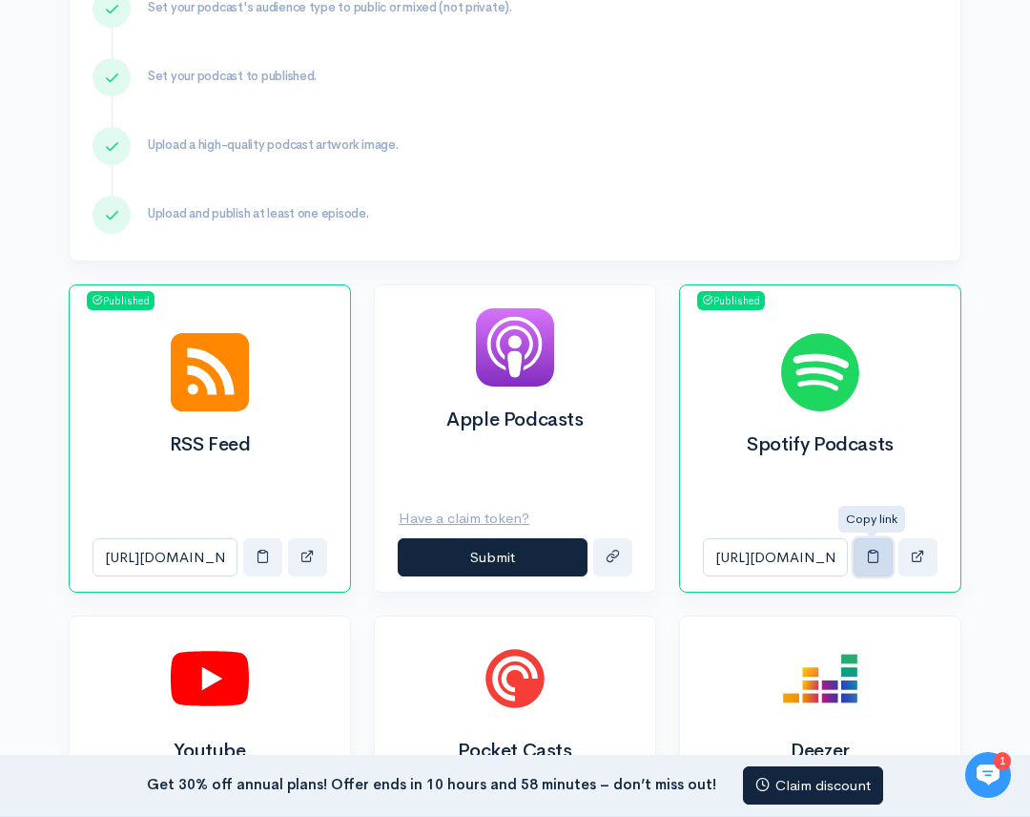
click at [869, 557] on span "button" at bounding box center [873, 556] width 14 height 14
